Goal: Information Seeking & Learning: Learn about a topic

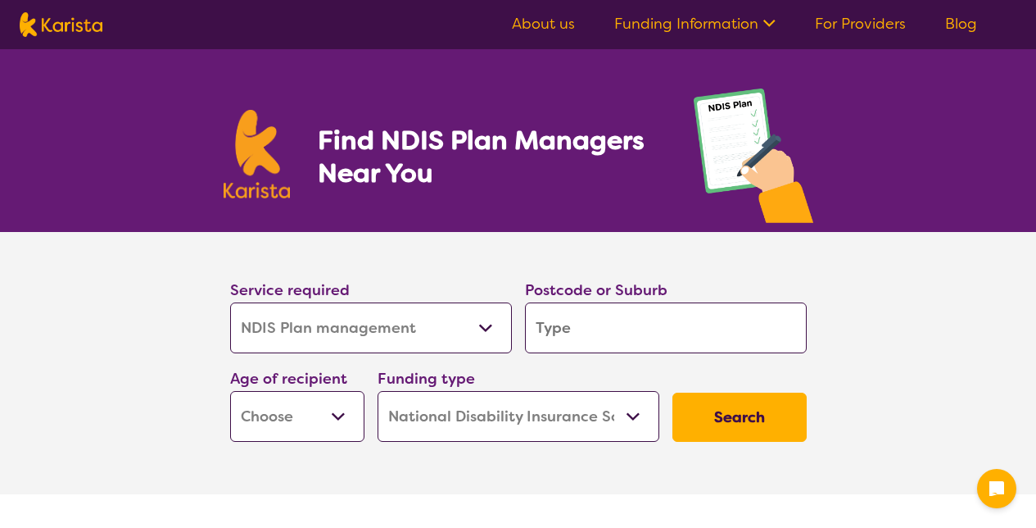
select select "NDIS Plan management"
select select "NDIS"
select select "NDIS Plan management"
select select "NDIS"
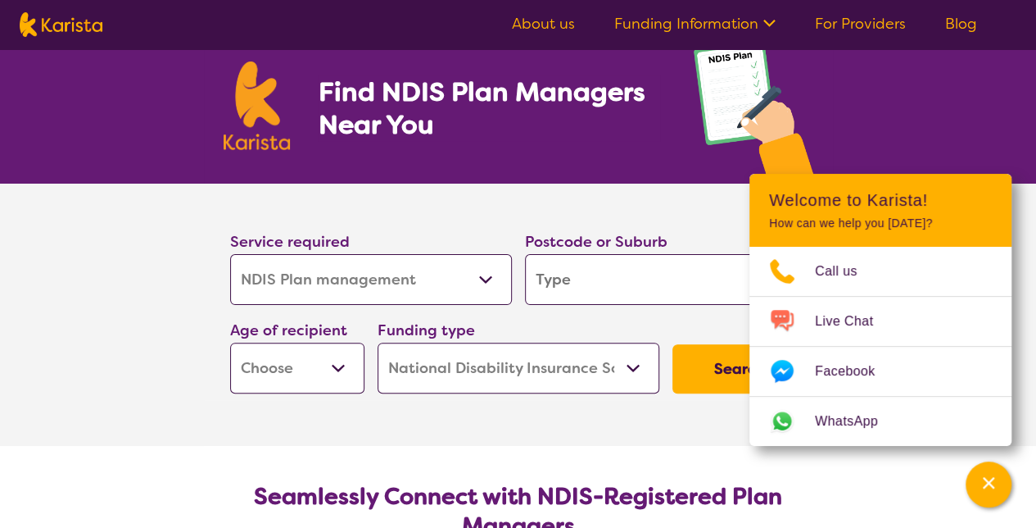
scroll to position [82, 0]
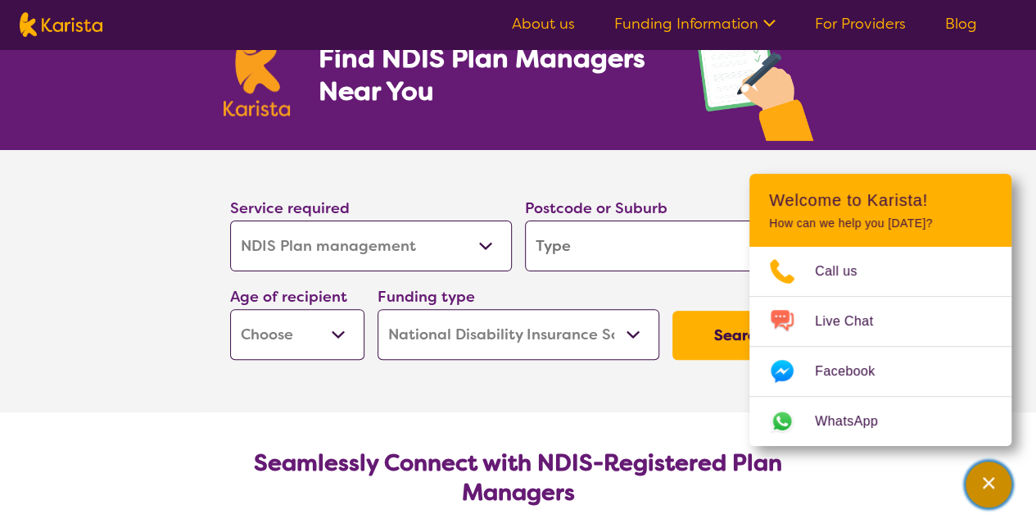
click at [987, 487] on icon "Channel Menu" at bounding box center [989, 482] width 16 height 16
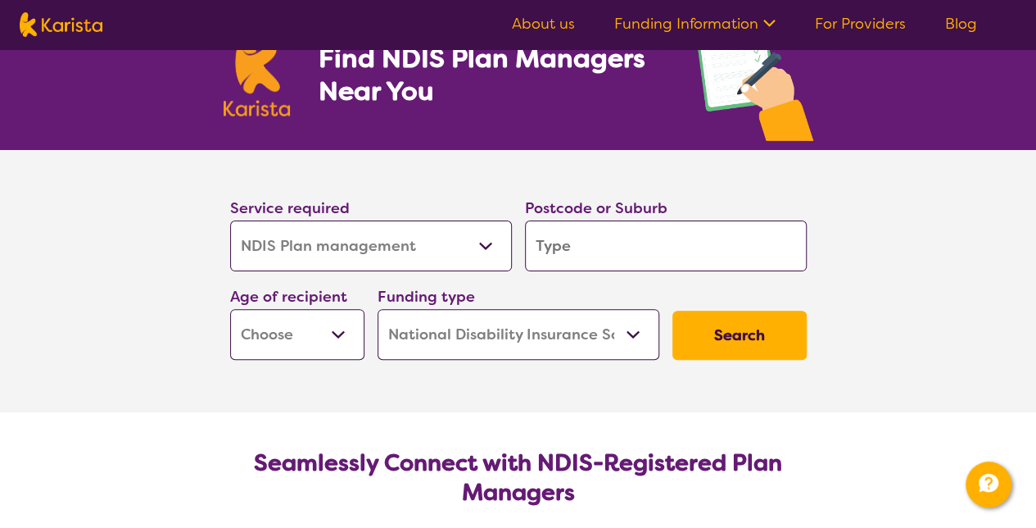
click at [597, 245] on input "search" at bounding box center [666, 245] width 282 height 51
type input "6"
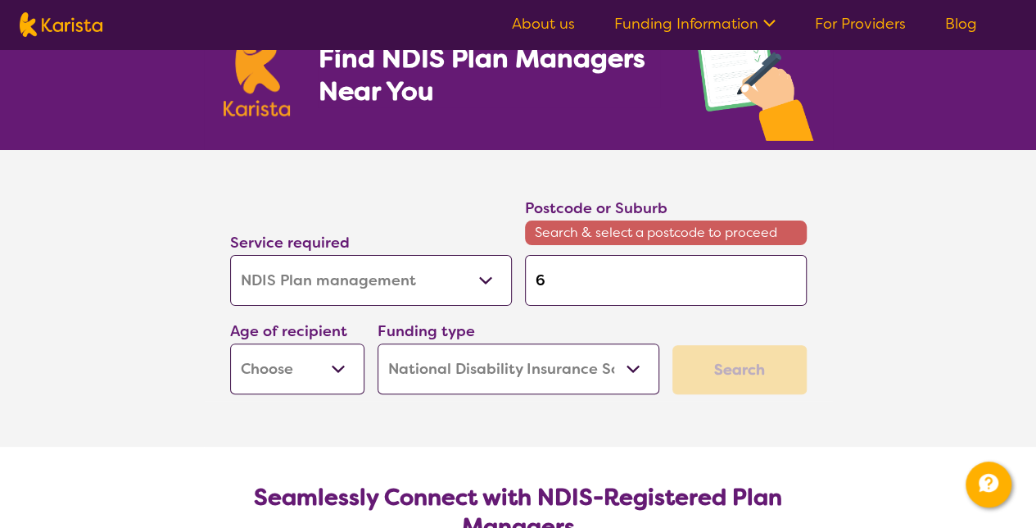
type input "61"
type input "611"
type input "6112"
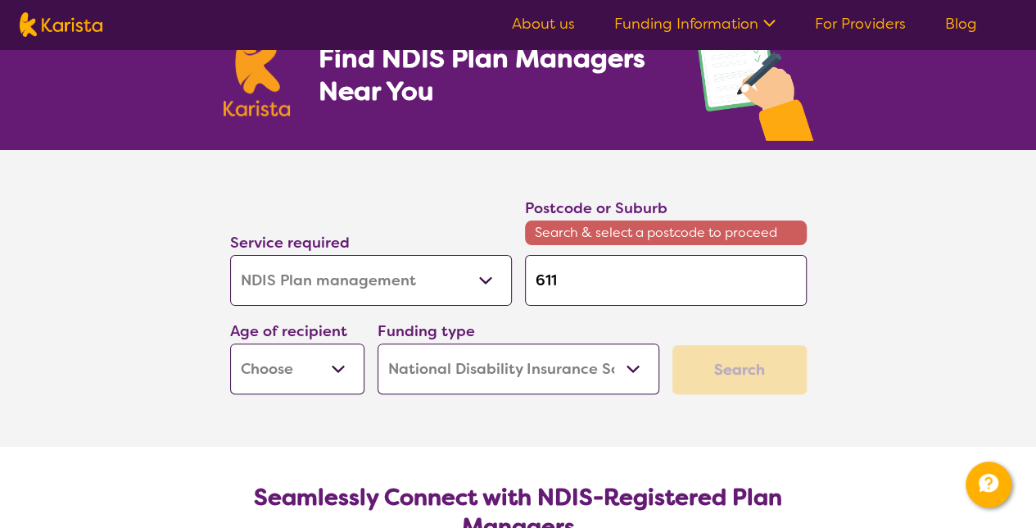
type input "6112"
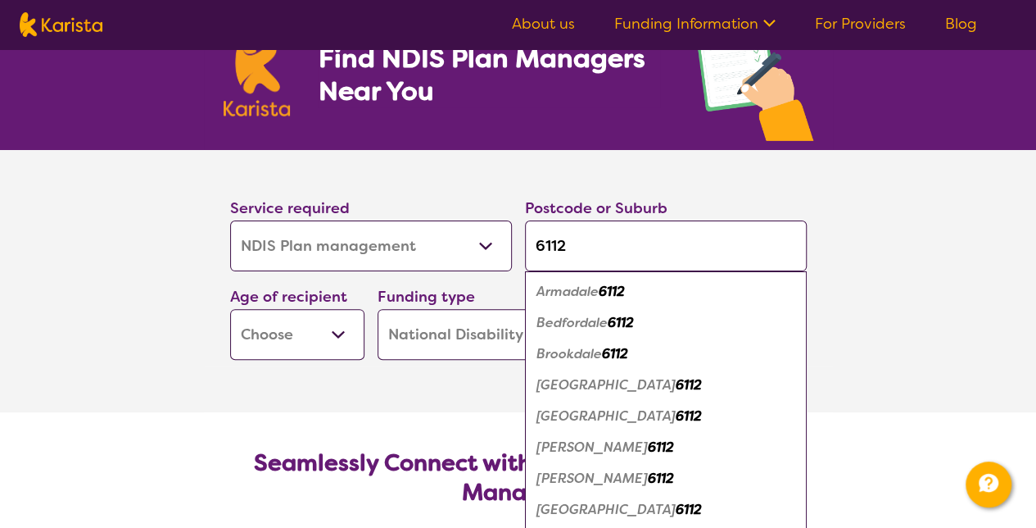
type input "6112"
click at [606, 297] on em "6112" at bounding box center [612, 291] width 26 height 17
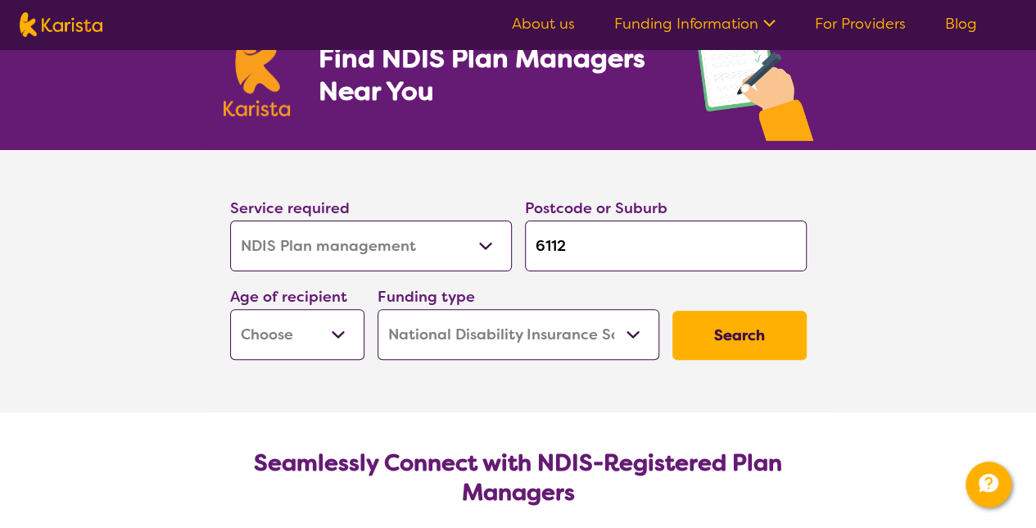
click at [475, 250] on select "Allied Health Assistant Assessment ([MEDICAL_DATA] or [MEDICAL_DATA]) Behaviour…" at bounding box center [371, 245] width 282 height 51
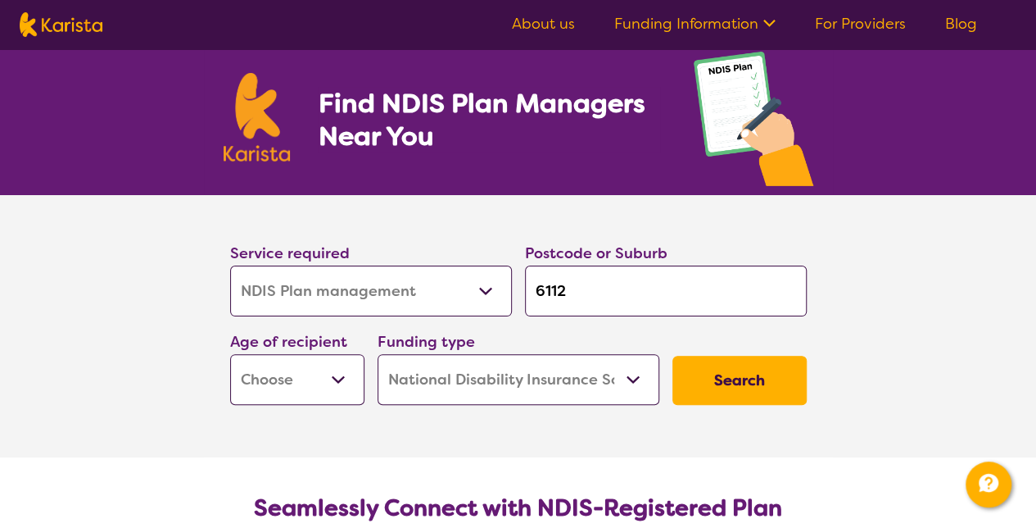
scroll to position [0, 0]
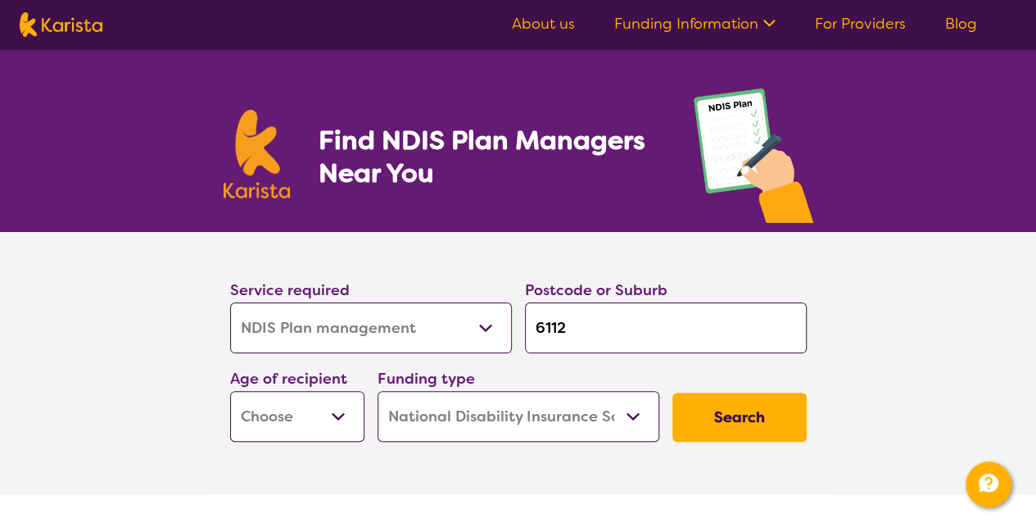
click at [467, 338] on select "Allied Health Assistant Assessment ([MEDICAL_DATA] or [MEDICAL_DATA]) Behaviour…" at bounding box center [371, 327] width 282 height 51
select select "Employment Support"
click at [230, 302] on select "Allied Health Assistant Assessment ([MEDICAL_DATA] or [MEDICAL_DATA]) Behaviour…" at bounding box center [371, 327] width 282 height 51
select select "Employment Support"
click at [632, 415] on select "Home Care Package (HCP) National Disability Insurance Scheme (NDIS) I don't know" at bounding box center [519, 416] width 282 height 51
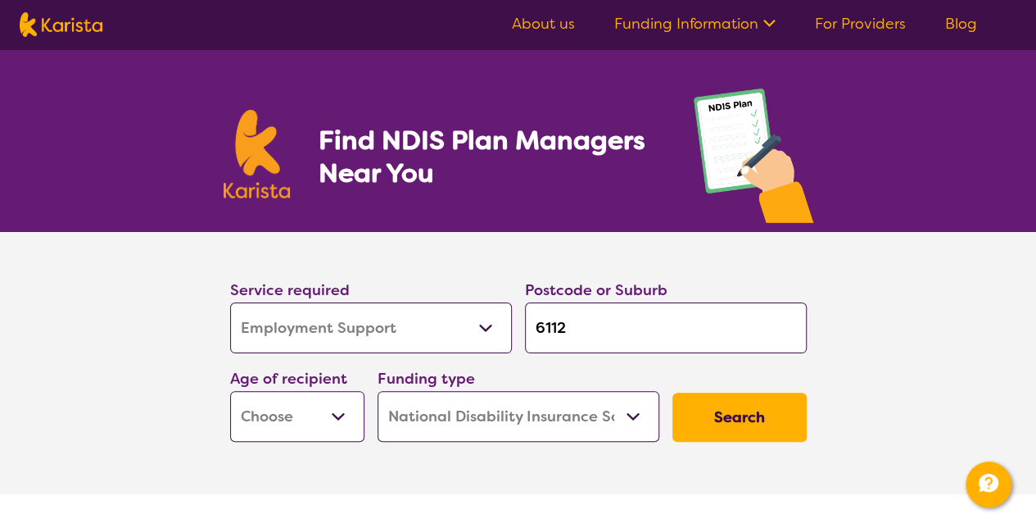
select select "i-don-t-know"
click at [378, 391] on select "Home Care Package (HCP) National Disability Insurance Scheme (NDIS) I don't know" at bounding box center [519, 416] width 282 height 51
select select "i-don-t-know"
click at [709, 419] on button "Search" at bounding box center [740, 416] width 134 height 49
click at [350, 419] on select "Early Childhood - 0 to 9 Child - 10 to 11 Adolescent - 12 to 17 Adult - 18 to 6…" at bounding box center [297, 416] width 134 height 51
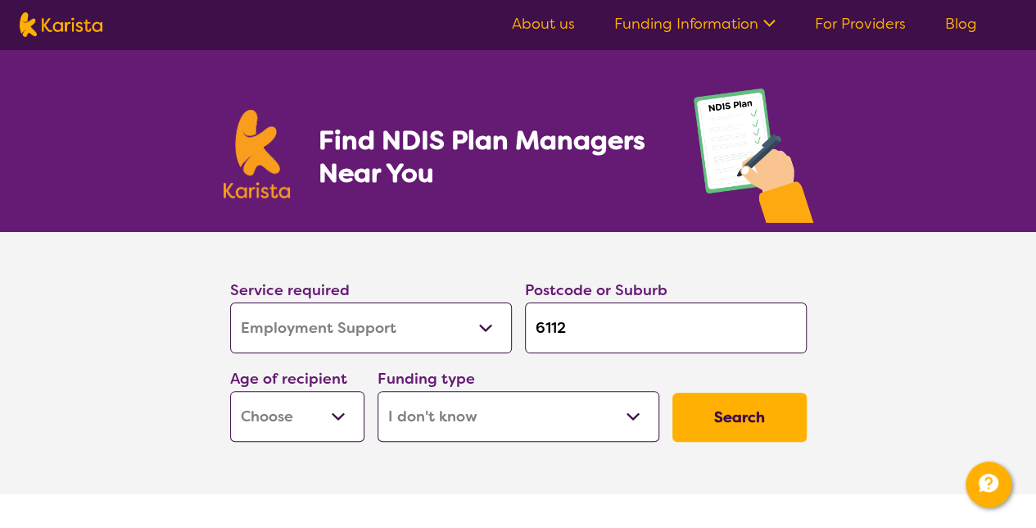
select select "AD"
click at [230, 391] on select "Early Childhood - 0 to 9 Child - 10 to 11 Adolescent - 12 to 17 Adult - 18 to 6…" at bounding box center [297, 416] width 134 height 51
select select "AD"
click at [734, 428] on button "Search" at bounding box center [740, 416] width 134 height 49
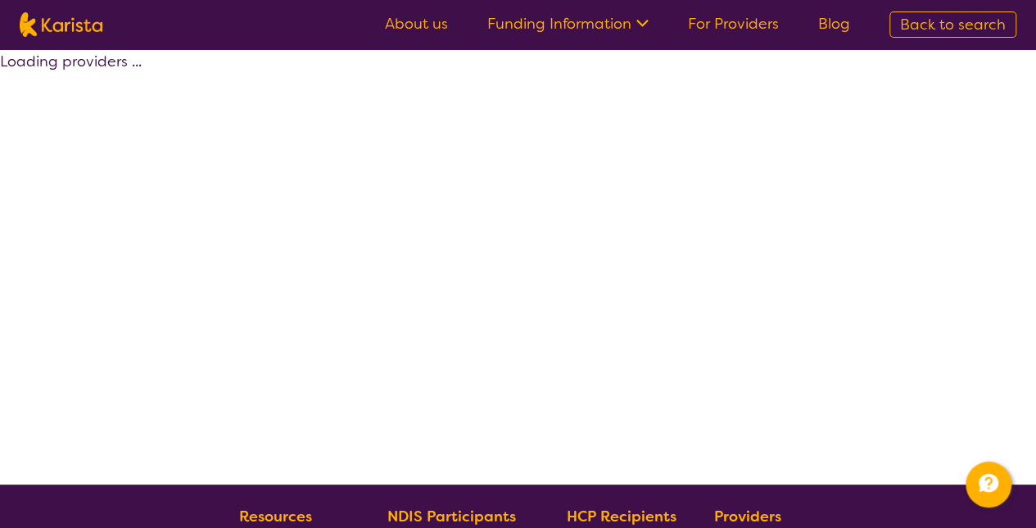
select select "Employment Support"
select select "AD"
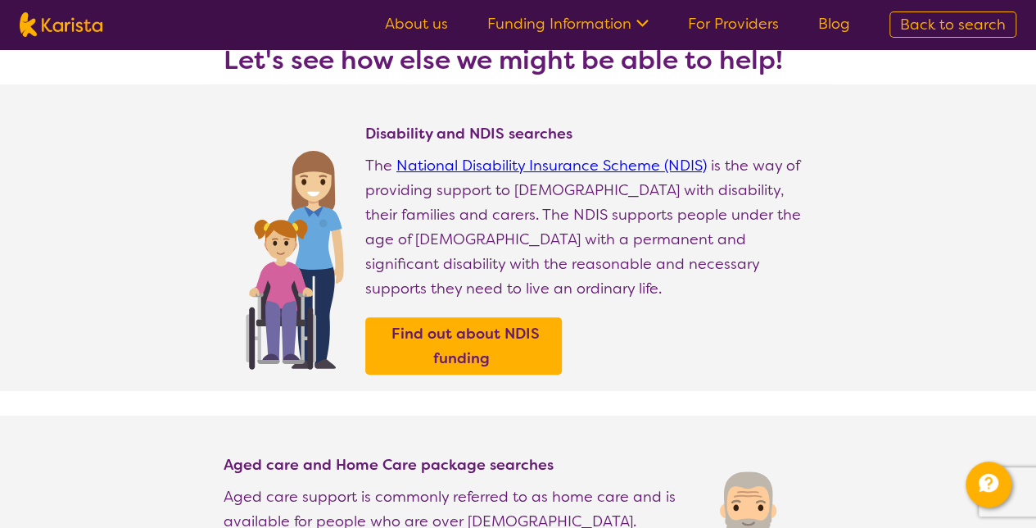
scroll to position [164, 0]
